Goal: Find specific page/section: Find specific page/section

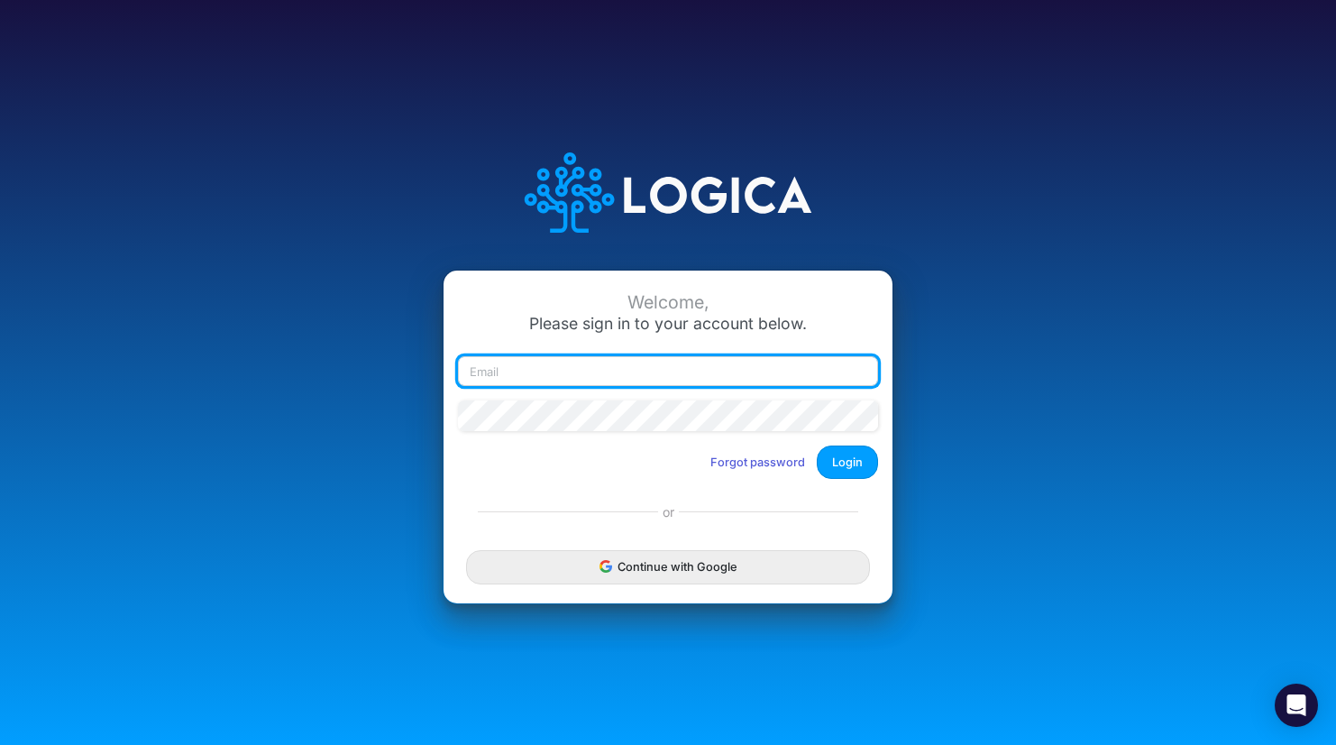
click at [530, 376] on input "email" at bounding box center [668, 371] width 420 height 31
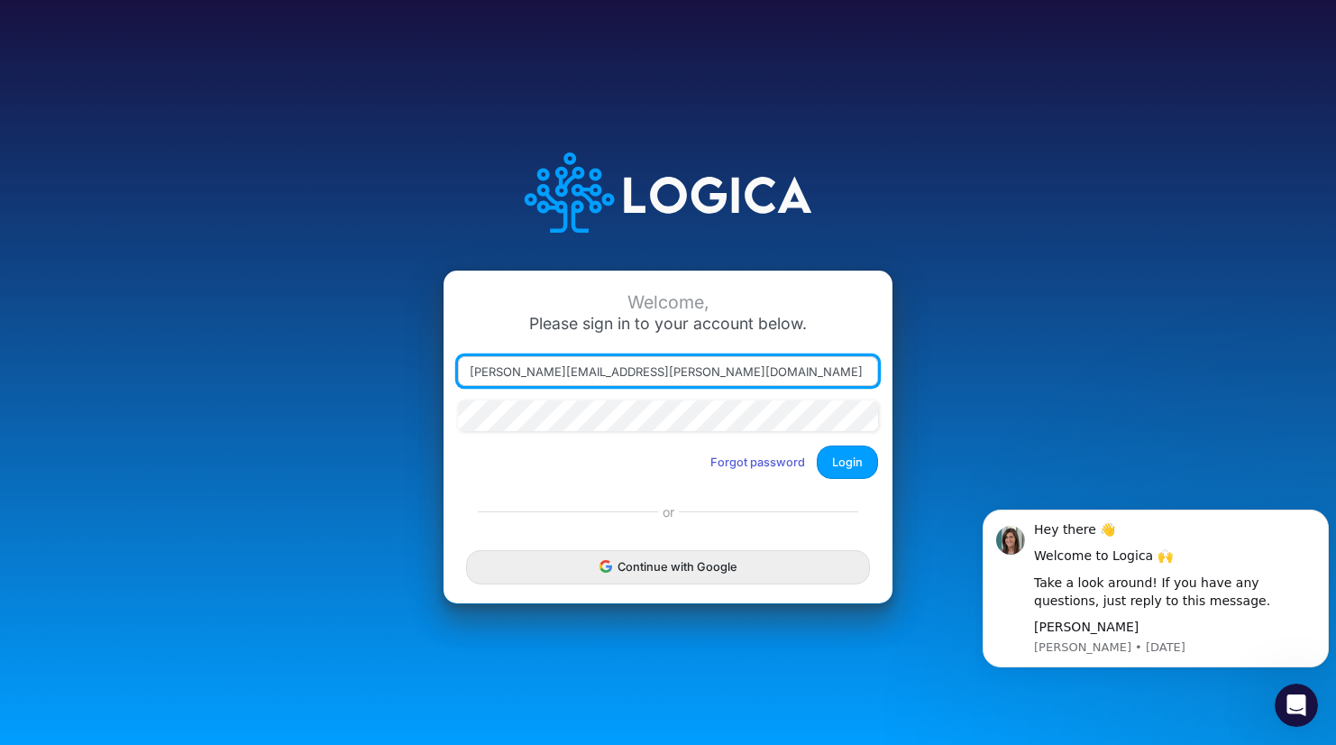
type input "[PERSON_NAME][EMAIL_ADDRESS][PERSON_NAME][DOMAIN_NAME]"
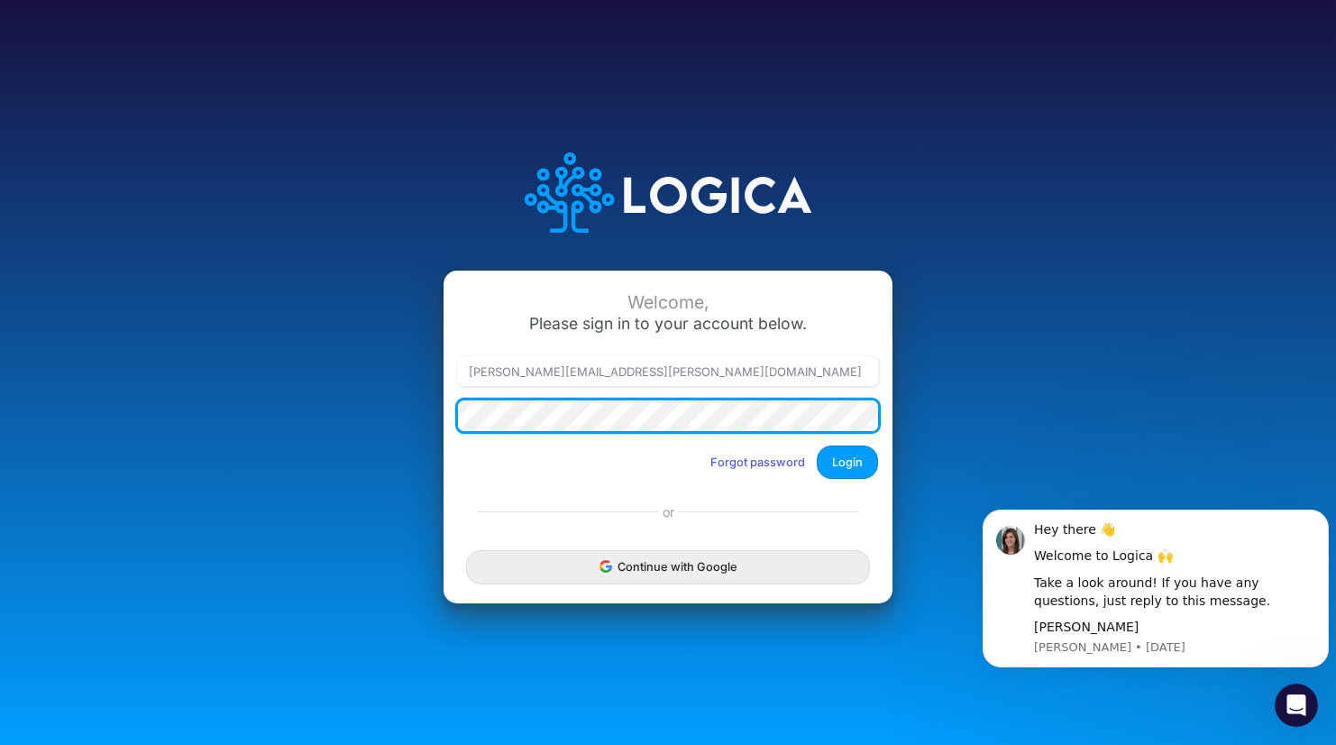
click at [817, 445] on button "Login" at bounding box center [847, 461] width 61 height 33
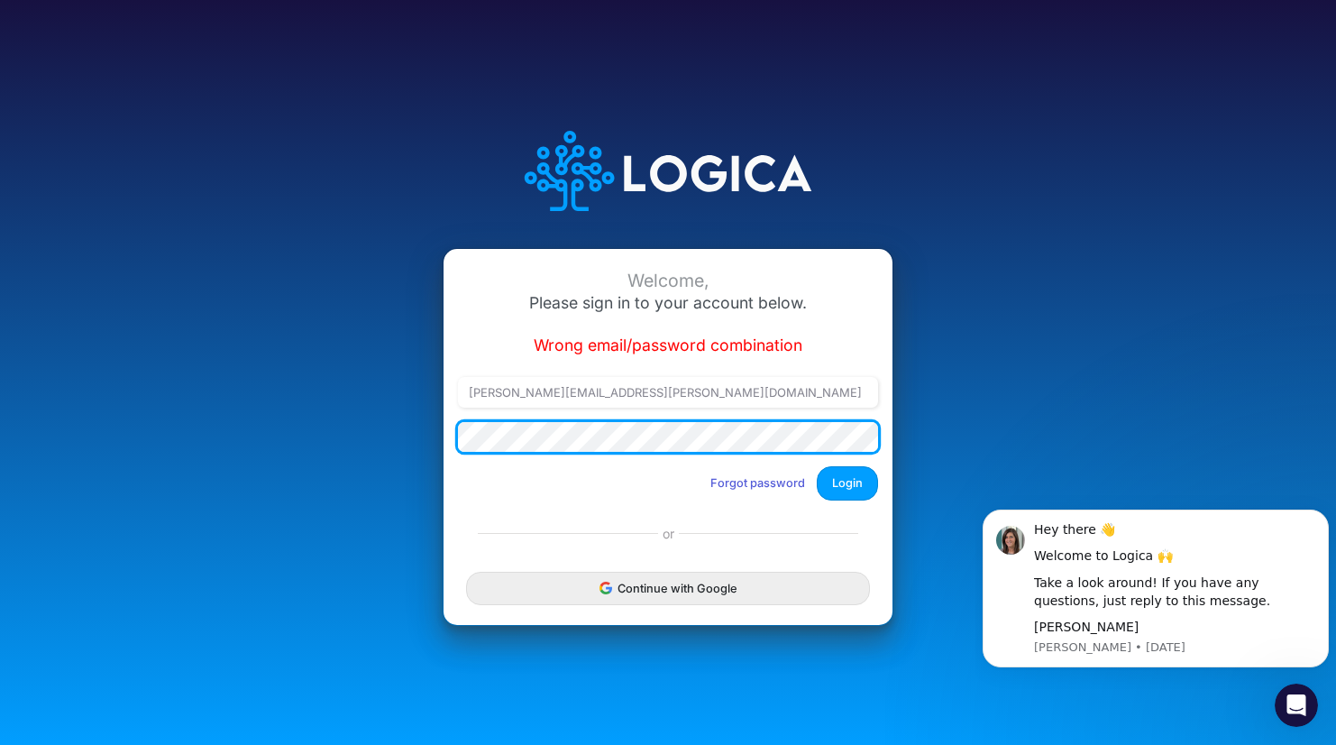
click at [817, 466] on button "Login" at bounding box center [847, 482] width 61 height 33
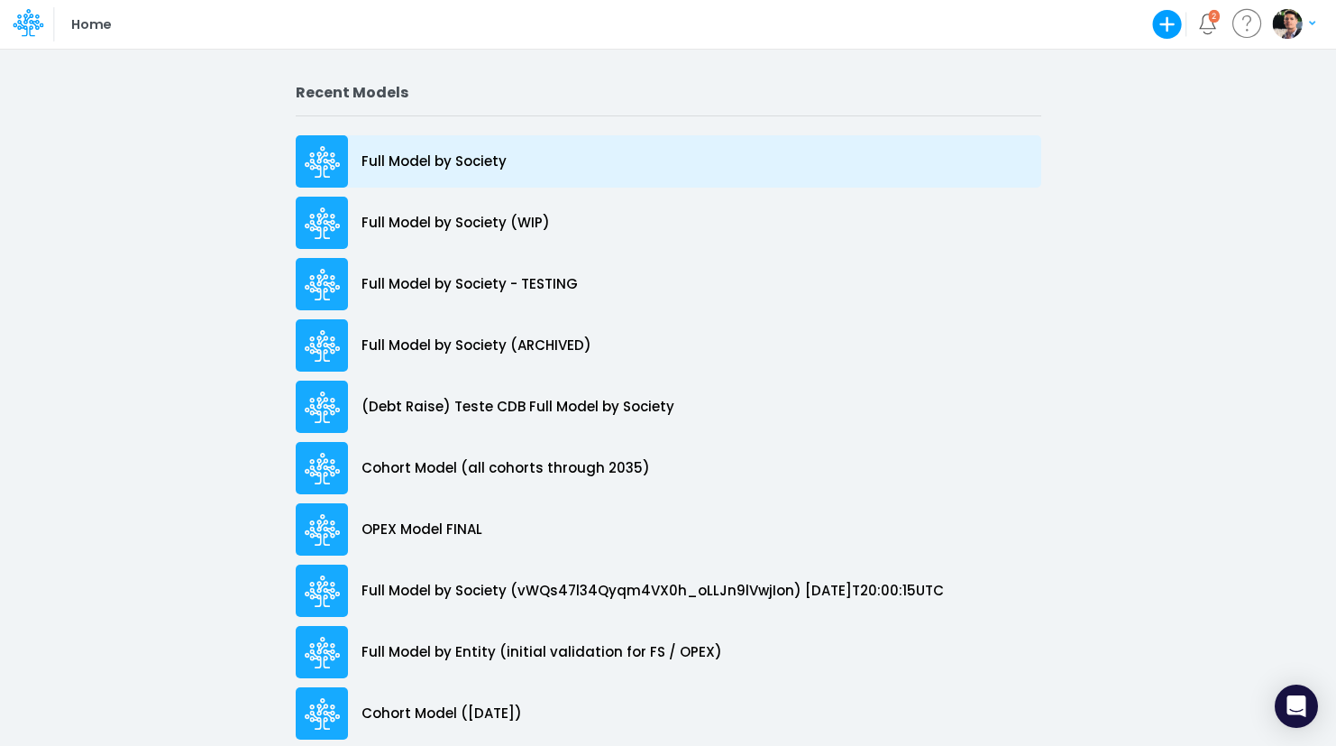
click at [407, 152] on p "Full Model by Society" at bounding box center [434, 161] width 145 height 21
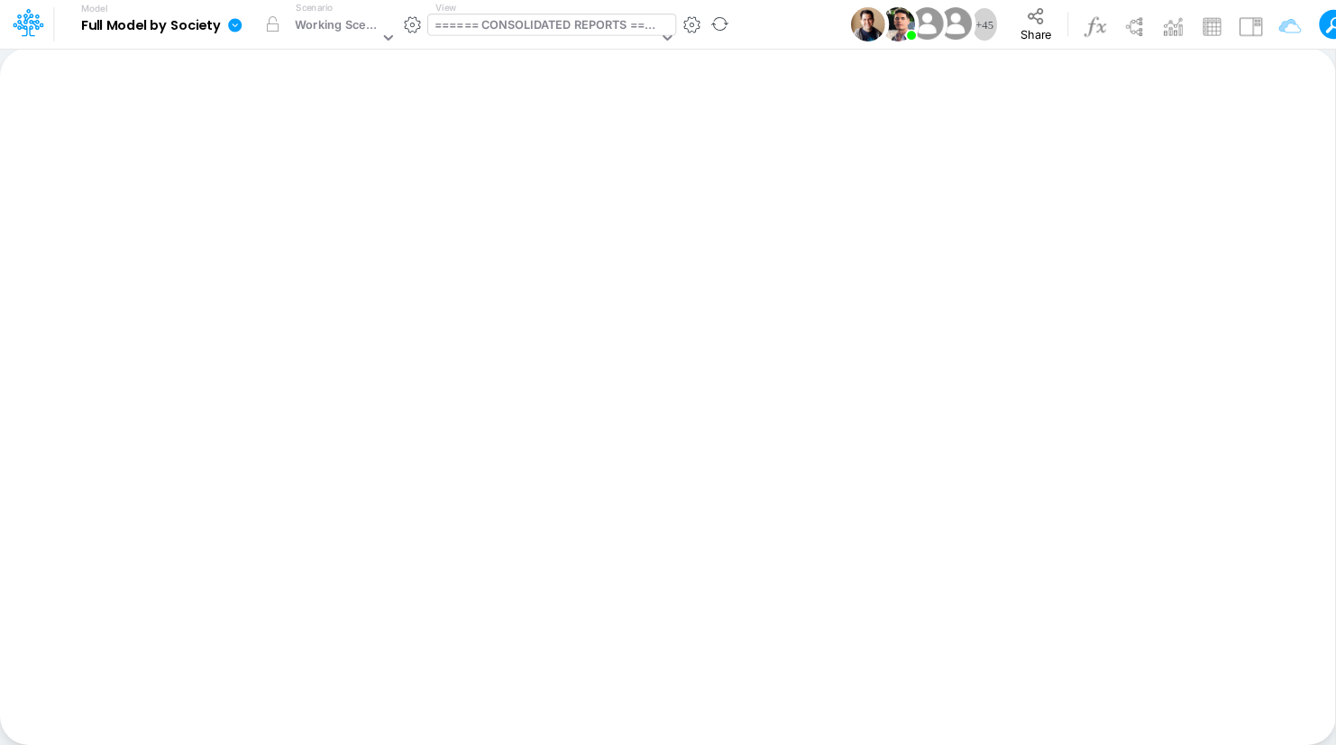
click at [493, 31] on div "====== CONSOLIDATED REPORTS ======" at bounding box center [547, 26] width 224 height 21
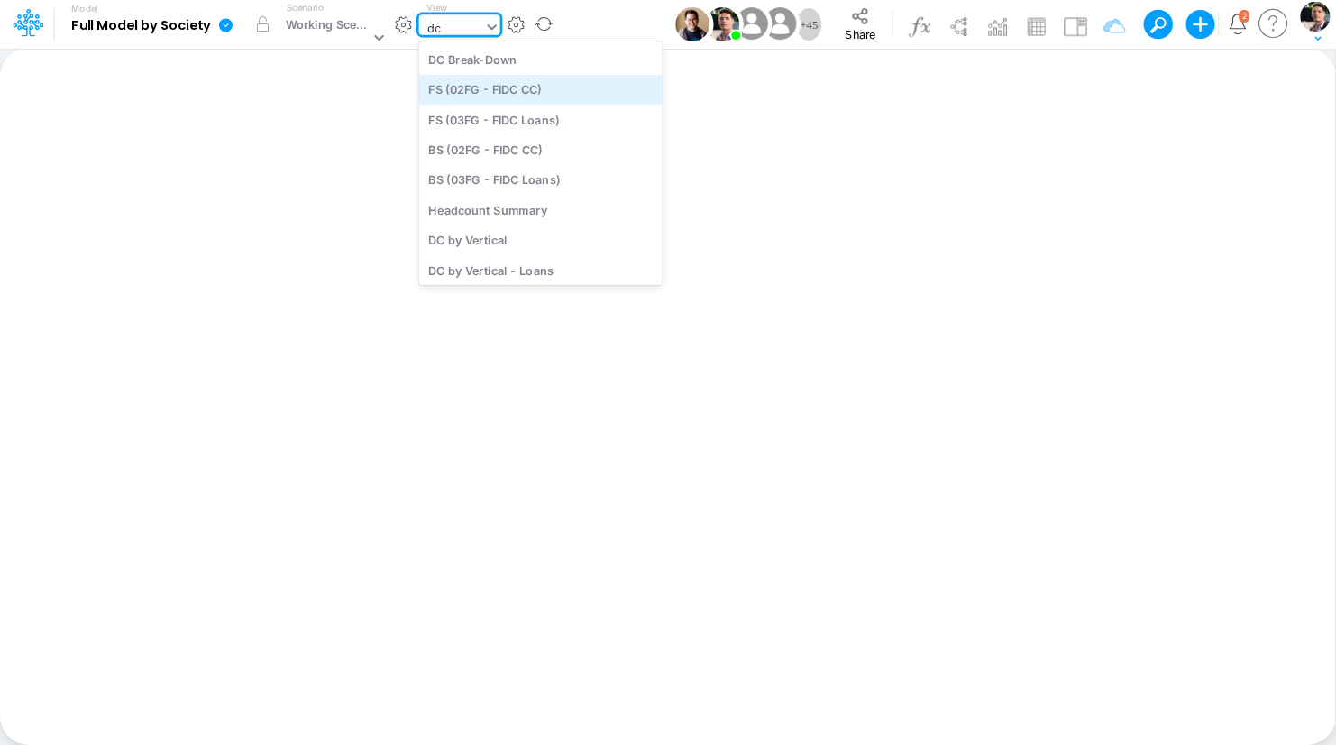
type input "dc b"
click at [477, 90] on div "DC by Vertical" at bounding box center [540, 90] width 243 height 30
type input "DC by Vertical"
